Goal: Task Accomplishment & Management: Manage account settings

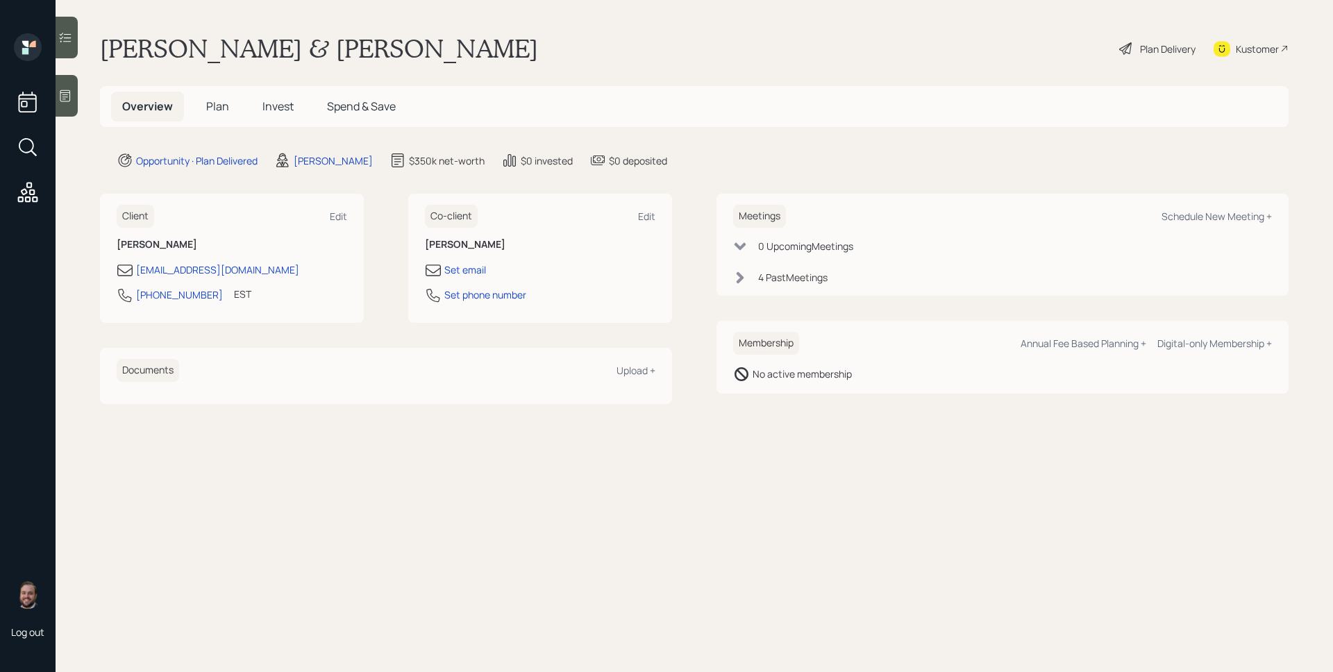
click at [1212, 213] on div "Schedule New Meeting +" at bounding box center [1216, 216] width 110 height 13
select select "d946c976-65aa-4529-ac9d-02c4f1114fc0"
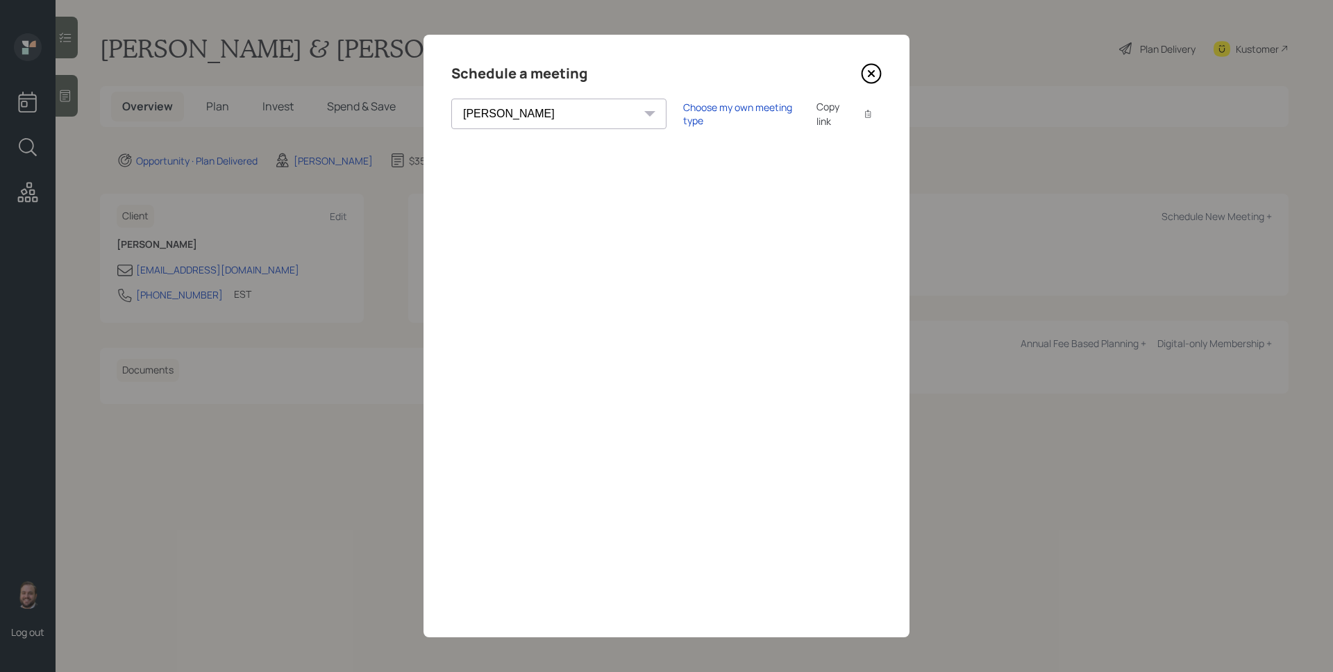
click at [683, 119] on div "Choose my own meeting type" at bounding box center [741, 114] width 117 height 26
click at [865, 71] on icon at bounding box center [871, 73] width 21 height 21
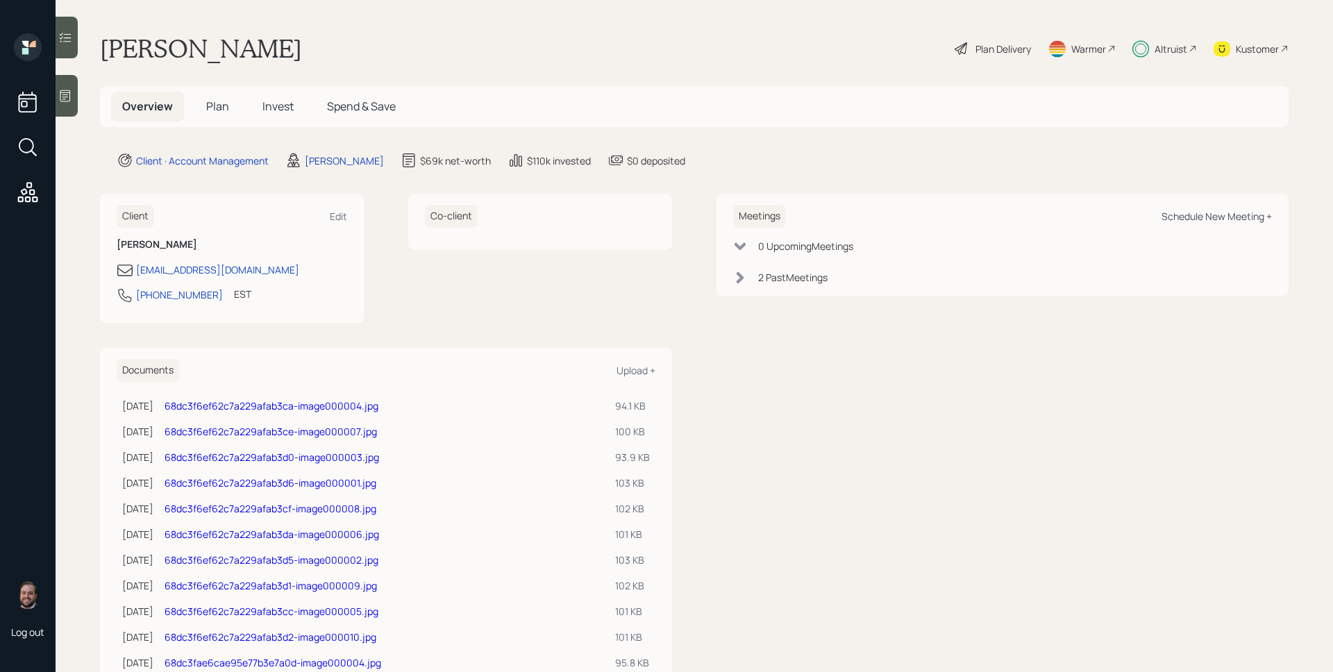
click at [1217, 220] on div "Schedule New Meeting +" at bounding box center [1216, 216] width 110 height 13
select select "d946c976-65aa-4529-ac9d-02c4f1114fc0"
